Goal: Task Accomplishment & Management: Complete application form

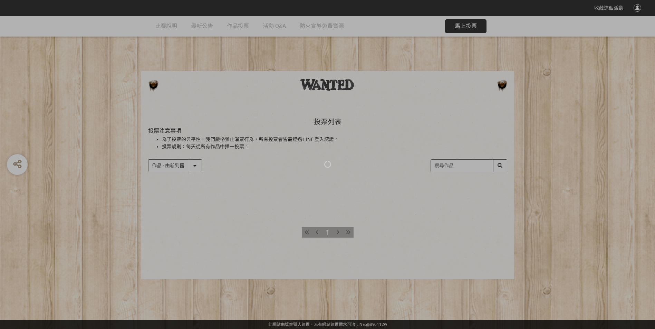
click at [367, 214] on div at bounding box center [327, 164] width 655 height 329
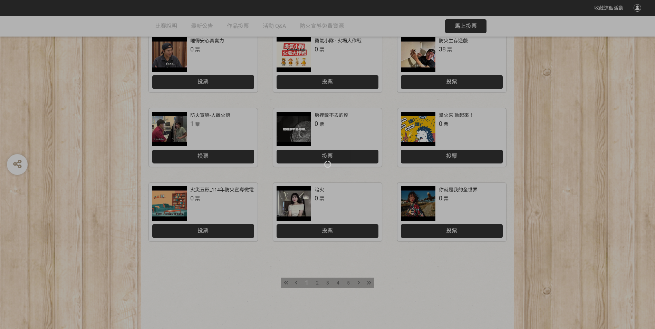
scroll to position [271, 0]
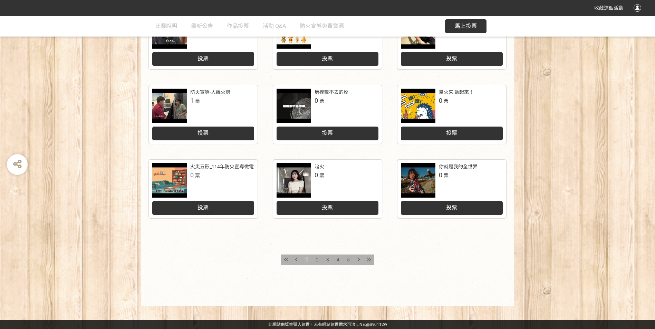
click at [348, 260] on span "5" at bounding box center [348, 260] width 3 height 6
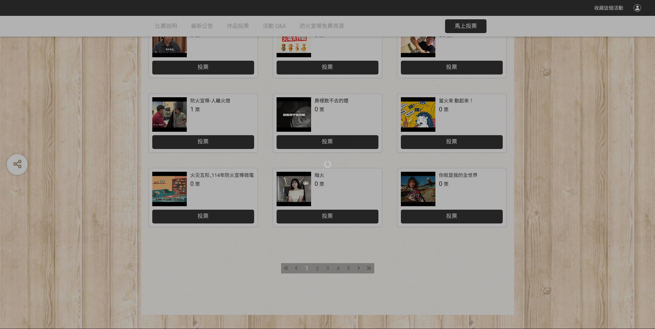
scroll to position [271, 0]
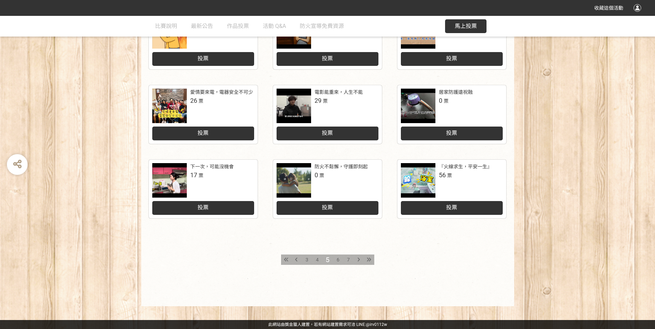
click at [454, 210] on span "投票" at bounding box center [451, 207] width 11 height 7
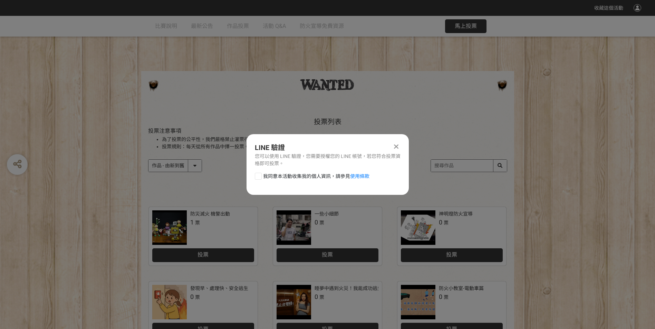
click at [260, 178] on div at bounding box center [258, 176] width 7 height 7
checkbox input "true"
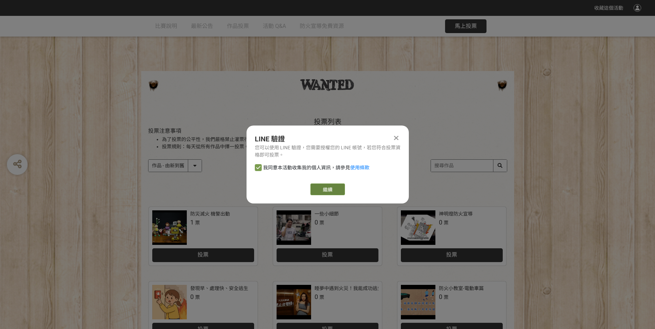
click at [324, 190] on link "繼續" at bounding box center [327, 190] width 35 height 12
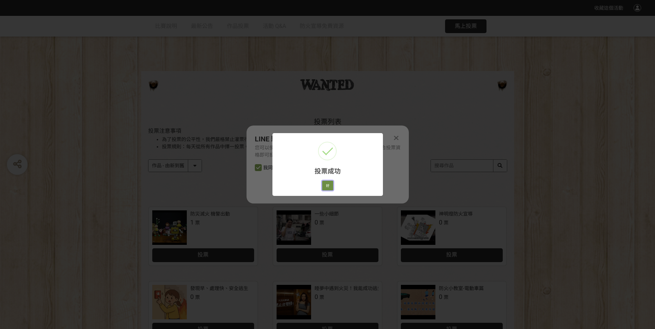
click at [327, 187] on button "好" at bounding box center [327, 186] width 11 height 10
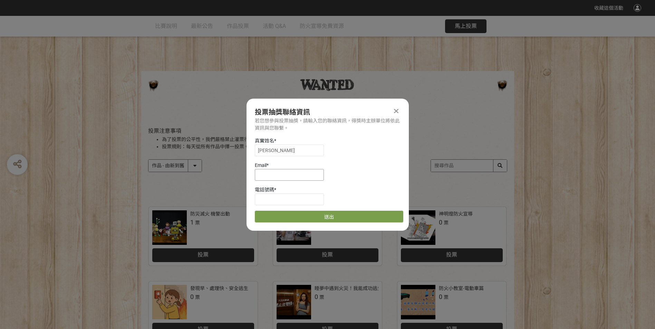
click at [277, 177] on input at bounding box center [289, 175] width 69 height 12
type input "ㄕ"
type input "ggbug2496@gmail.com"
click at [286, 199] on input at bounding box center [289, 200] width 69 height 12
type input "0911932563"
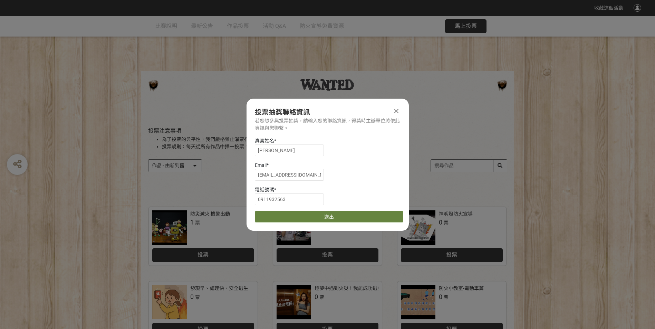
click at [337, 219] on button "送出" at bounding box center [329, 217] width 149 height 12
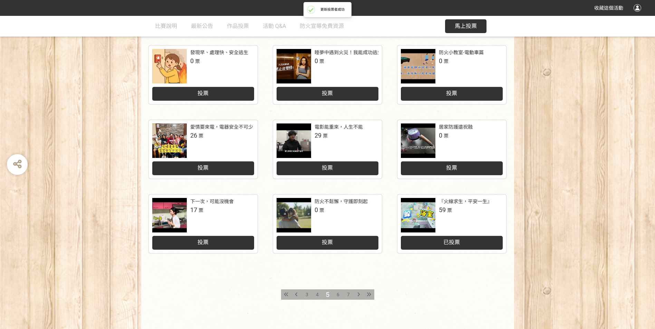
scroll to position [271, 0]
